Goal: Transaction & Acquisition: Subscribe to service/newsletter

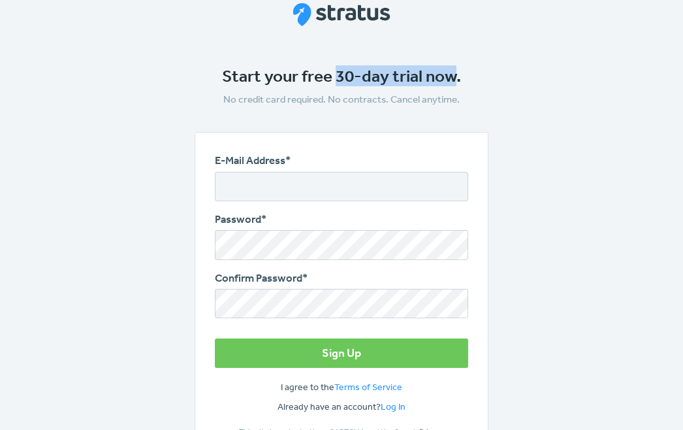
drag, startPoint x: 336, startPoint y: 76, endPoint x: 457, endPoint y: 76, distance: 120.2
click at [457, 76] on h1 "Start your free 30-day trial now." at bounding box center [342, 76] width 294 height 20
click at [349, 72] on h1 "Start your free 30-day trial now." at bounding box center [342, 76] width 294 height 20
drag, startPoint x: 338, startPoint y: 77, endPoint x: 421, endPoint y: 78, distance: 83.6
click at [421, 77] on h1 "Start your free 30-day trial now." at bounding box center [342, 76] width 294 height 20
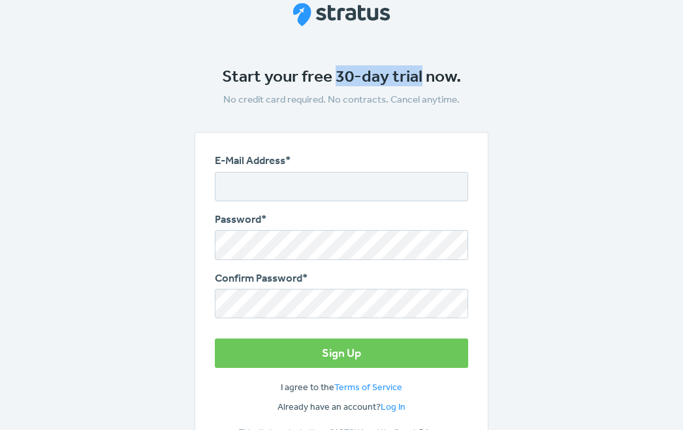
copy h1 "30-day trial"
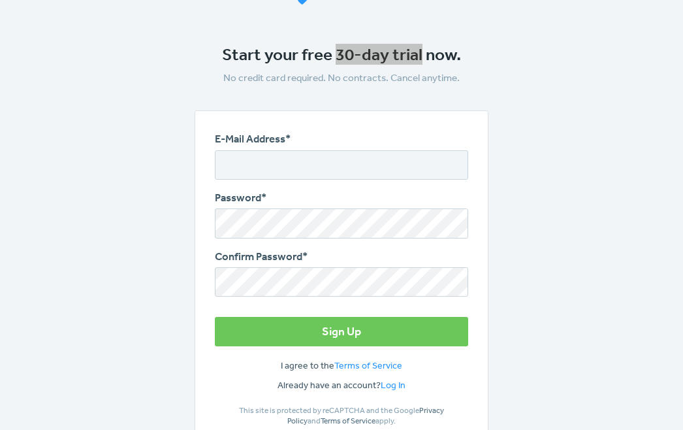
scroll to position [41, 0]
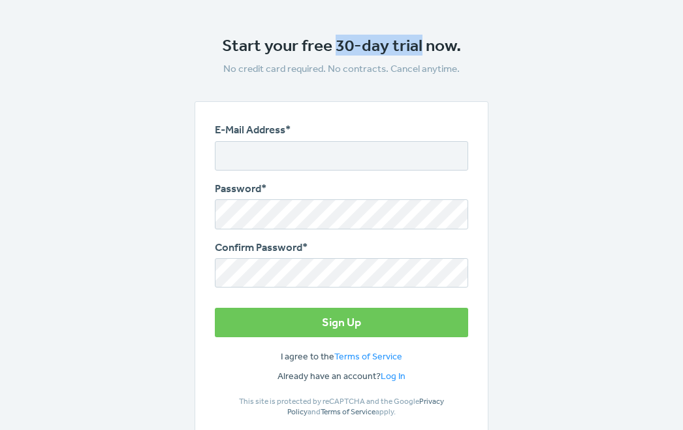
click at [370, 50] on h1 "Start your free 30-day trial now." at bounding box center [342, 45] width 294 height 20
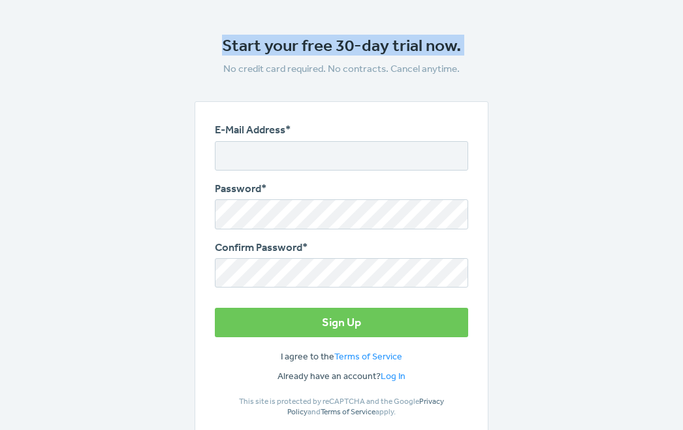
click at [370, 50] on h1 "Start your free 30-day trial now." at bounding box center [342, 45] width 294 height 20
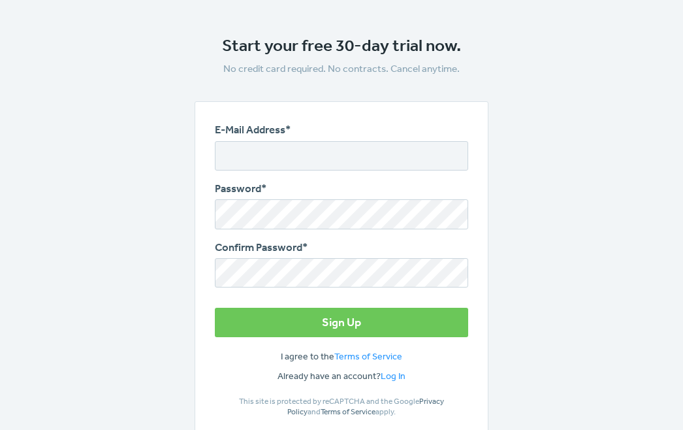
click at [408, 48] on h1 "Start your free 30-day trial now." at bounding box center [342, 45] width 294 height 20
drag, startPoint x: 420, startPoint y: 48, endPoint x: 335, endPoint y: 48, distance: 85.6
click at [335, 48] on h1 "Start your free 30-day trial now." at bounding box center [342, 45] width 294 height 20
copy h1 "30-day trial"
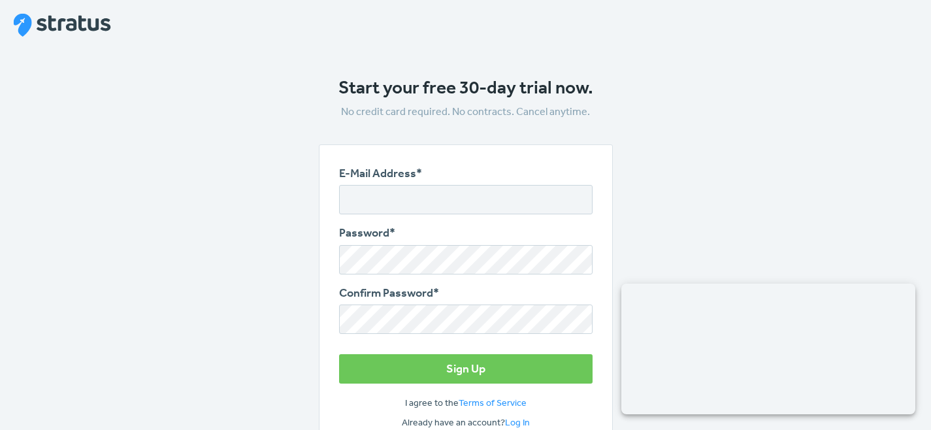
click at [437, 202] on input "E-Mail Address*" at bounding box center [465, 199] width 253 height 29
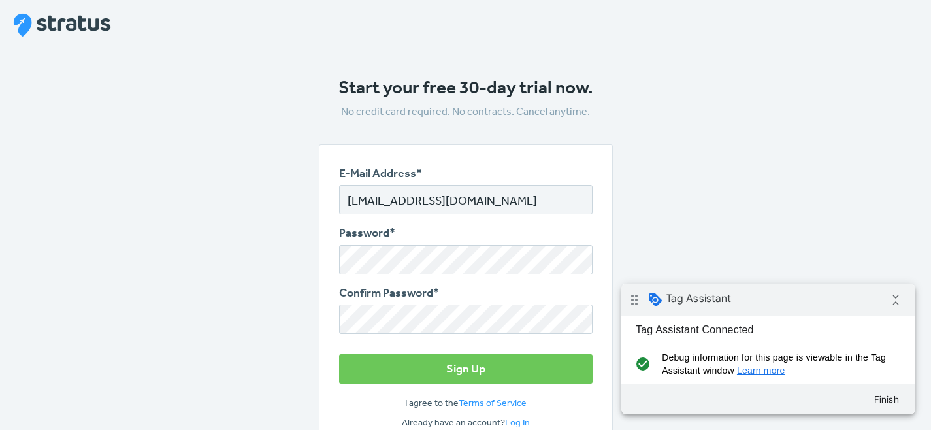
type input "[EMAIL_ADDRESS][DOMAIN_NAME]"
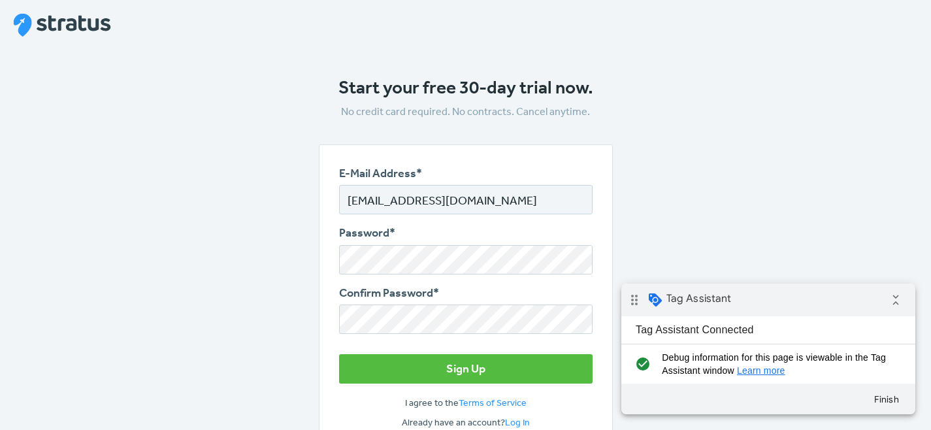
click at [443, 370] on button "Sign Up" at bounding box center [465, 368] width 253 height 29
